Goal: Communication & Community: Connect with others

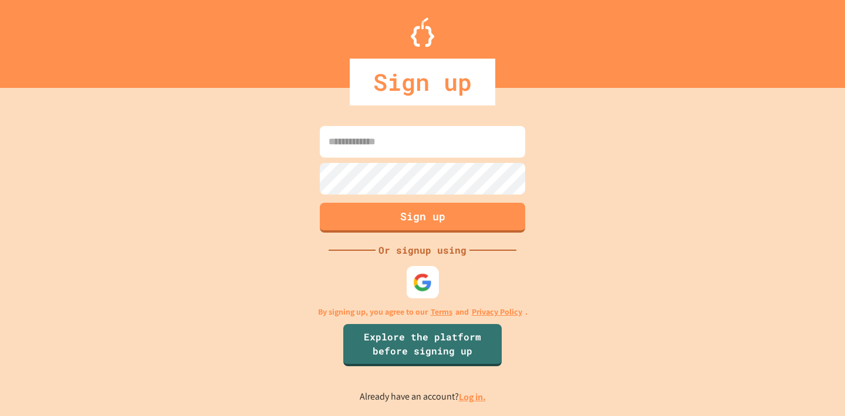
click at [415, 288] on img at bounding box center [422, 282] width 19 height 19
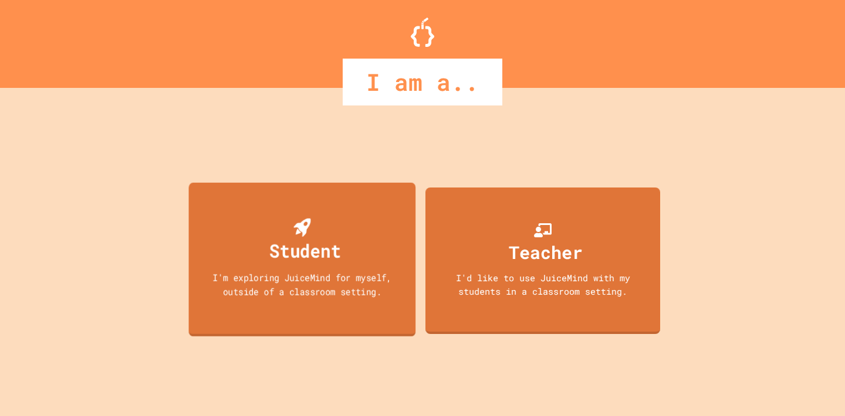
click at [361, 284] on div "I'm exploring JuiceMind for myself, outside of a classroom setting." at bounding box center [302, 285] width 204 height 28
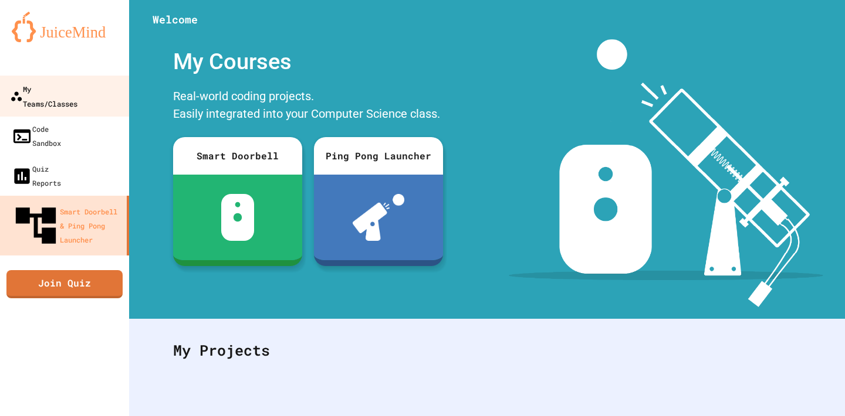
click at [69, 97] on link "My Teams/Classes" at bounding box center [64, 96] width 133 height 41
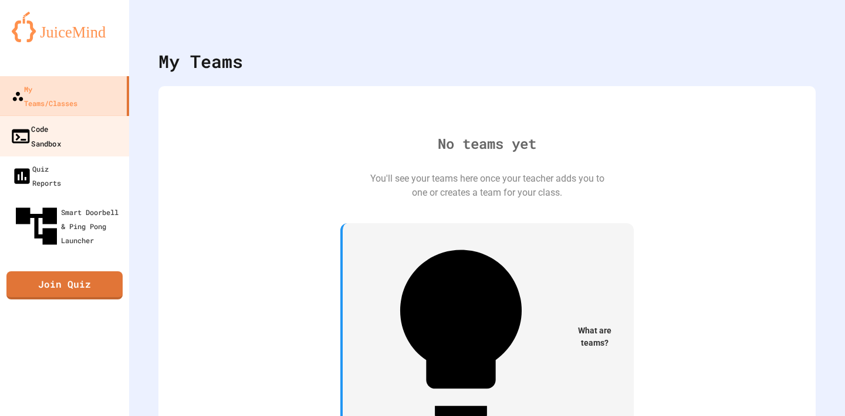
click at [97, 116] on link "Code Sandbox" at bounding box center [64, 136] width 133 height 41
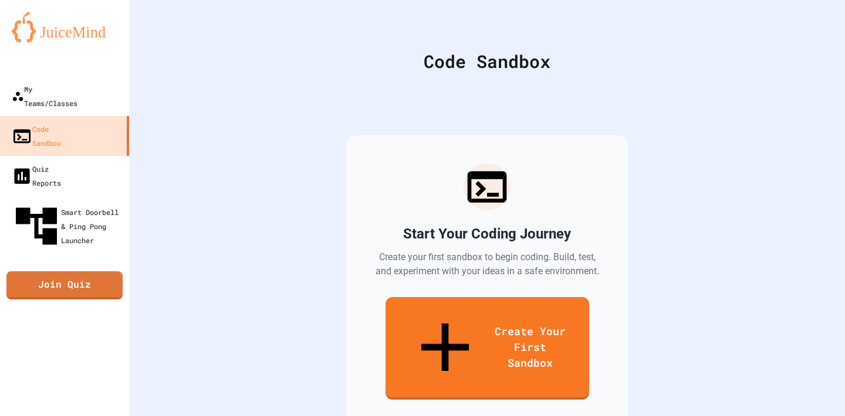
click at [101, 38] on img at bounding box center [65, 27] width 106 height 30
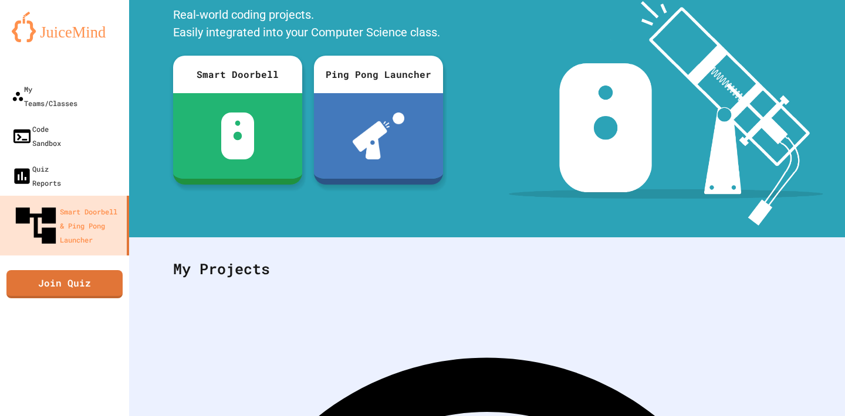
scroll to position [163, 0]
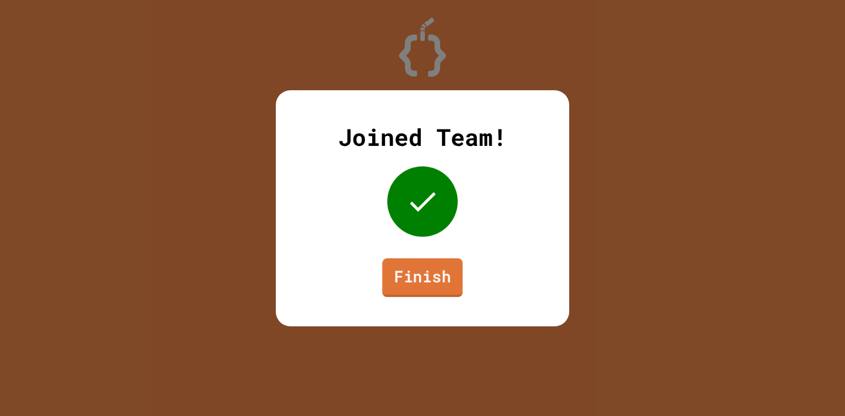
click at [422, 273] on link "Finish" at bounding box center [422, 277] width 80 height 39
